Goal: Information Seeking & Learning: Learn about a topic

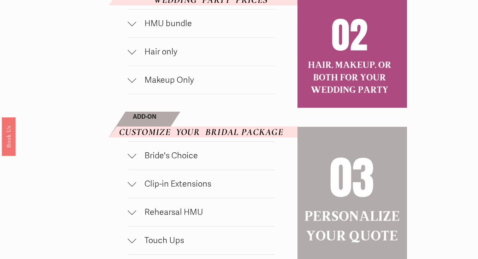
scroll to position [382, 0]
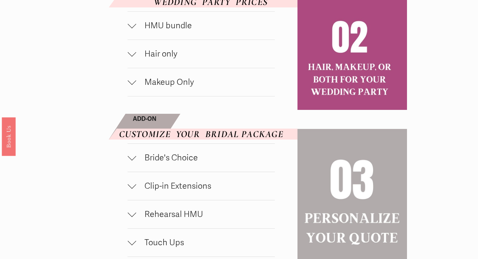
click at [132, 28] on div at bounding box center [132, 24] width 8 height 8
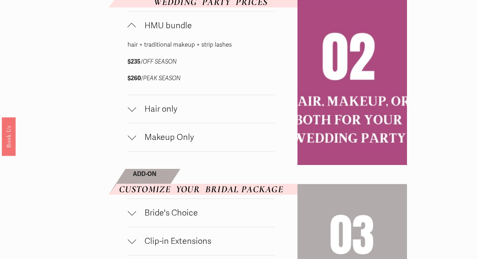
click at [132, 31] on div at bounding box center [132, 27] width 8 height 8
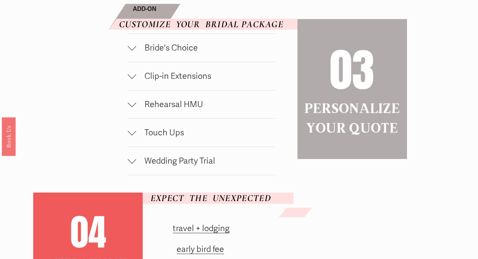
scroll to position [492, 0]
click at [131, 50] on div at bounding box center [132, 46] width 8 height 8
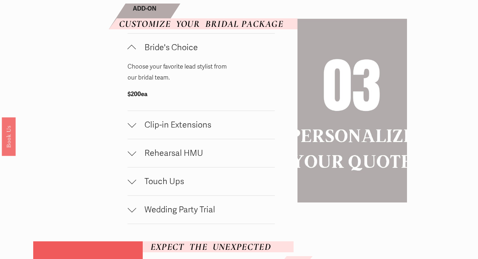
click at [131, 53] on div at bounding box center [132, 49] width 8 height 8
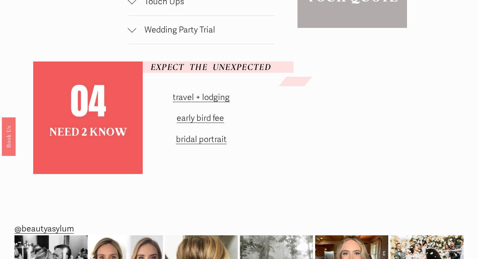
scroll to position [623, 0]
click at [130, 6] on div at bounding box center [132, 1] width 8 height 8
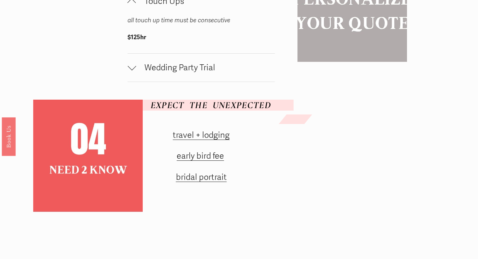
click at [130, 7] on div at bounding box center [132, 3] width 8 height 8
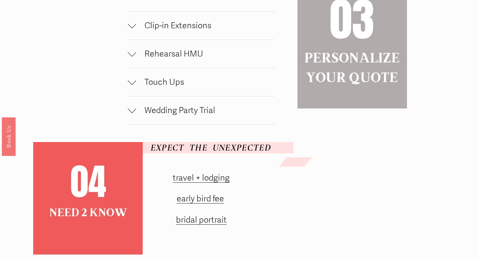
scroll to position [533, 0]
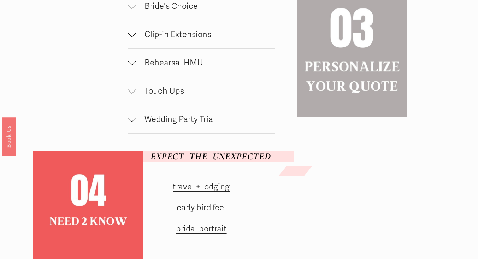
click at [130, 39] on div at bounding box center [132, 34] width 8 height 8
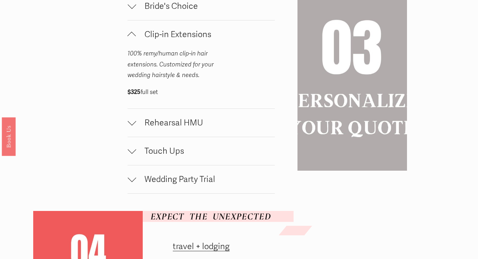
click at [130, 40] on div at bounding box center [132, 36] width 8 height 8
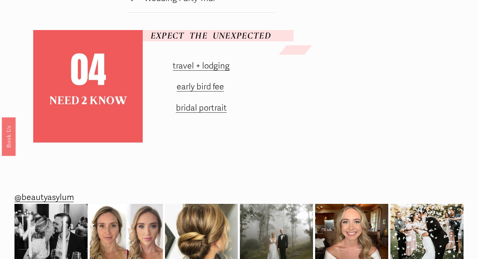
scroll to position [654, 0]
click at [203, 92] on link "early bird fee" at bounding box center [200, 87] width 47 height 10
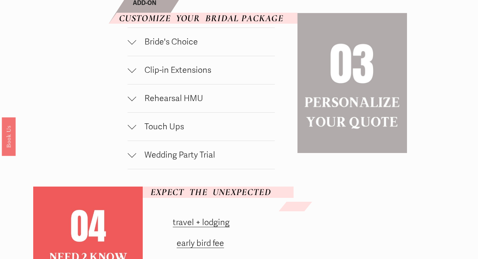
scroll to position [499, 0]
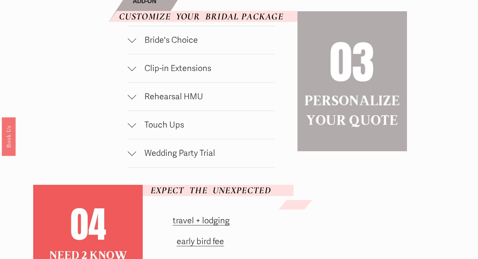
click at [139, 158] on span "Wedding Party Trial" at bounding box center [205, 153] width 139 height 10
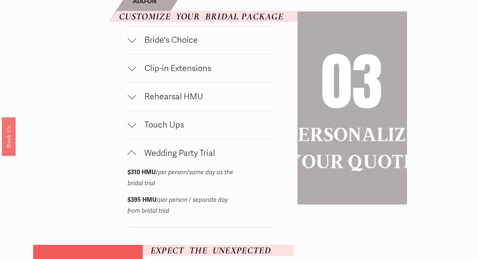
scroll to position [512, 0]
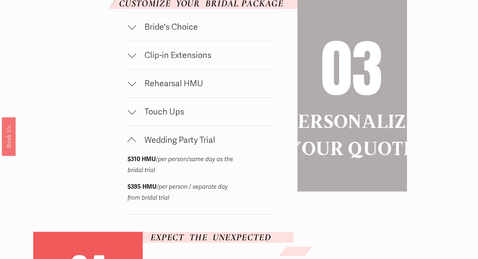
click at [135, 146] on div at bounding box center [132, 141] width 8 height 8
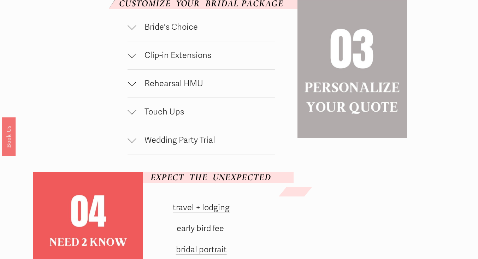
click at [135, 144] on div at bounding box center [132, 140] width 8 height 8
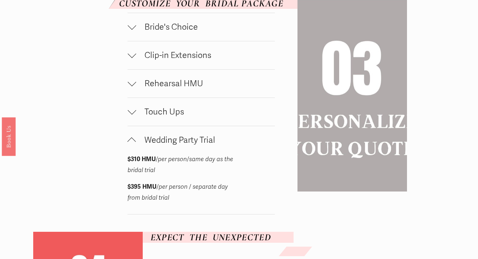
click at [135, 146] on div at bounding box center [132, 141] width 8 height 8
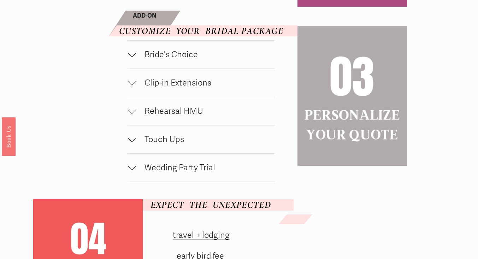
scroll to position [482, 0]
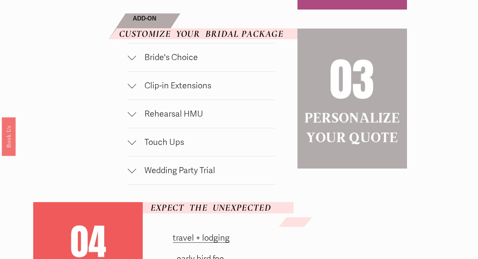
click at [193, 119] on span "Rehearsal HMU" at bounding box center [205, 114] width 139 height 10
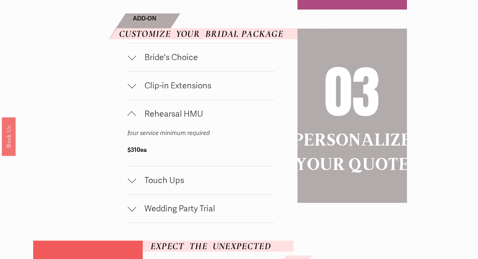
click at [193, 119] on span "Rehearsal HMU" at bounding box center [205, 114] width 139 height 10
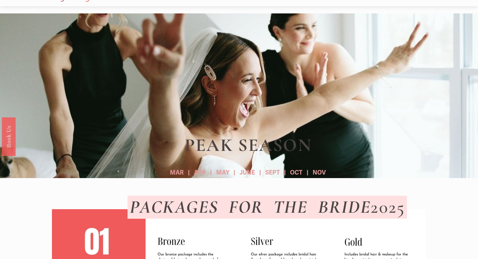
scroll to position [14, 0]
